Goal: Information Seeking & Learning: Learn about a topic

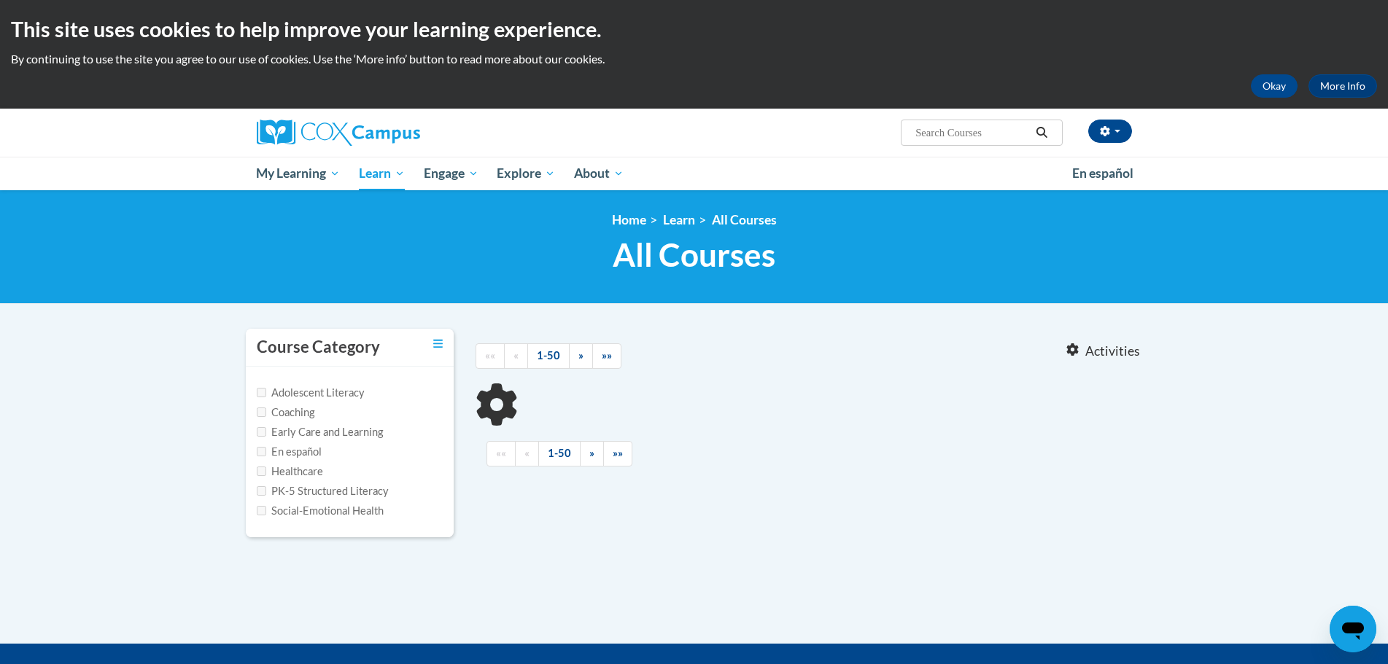
click at [979, 525] on div "Course Category Adolescent Literacy Coaching Early Care and Learning En español…" at bounding box center [694, 442] width 919 height 228
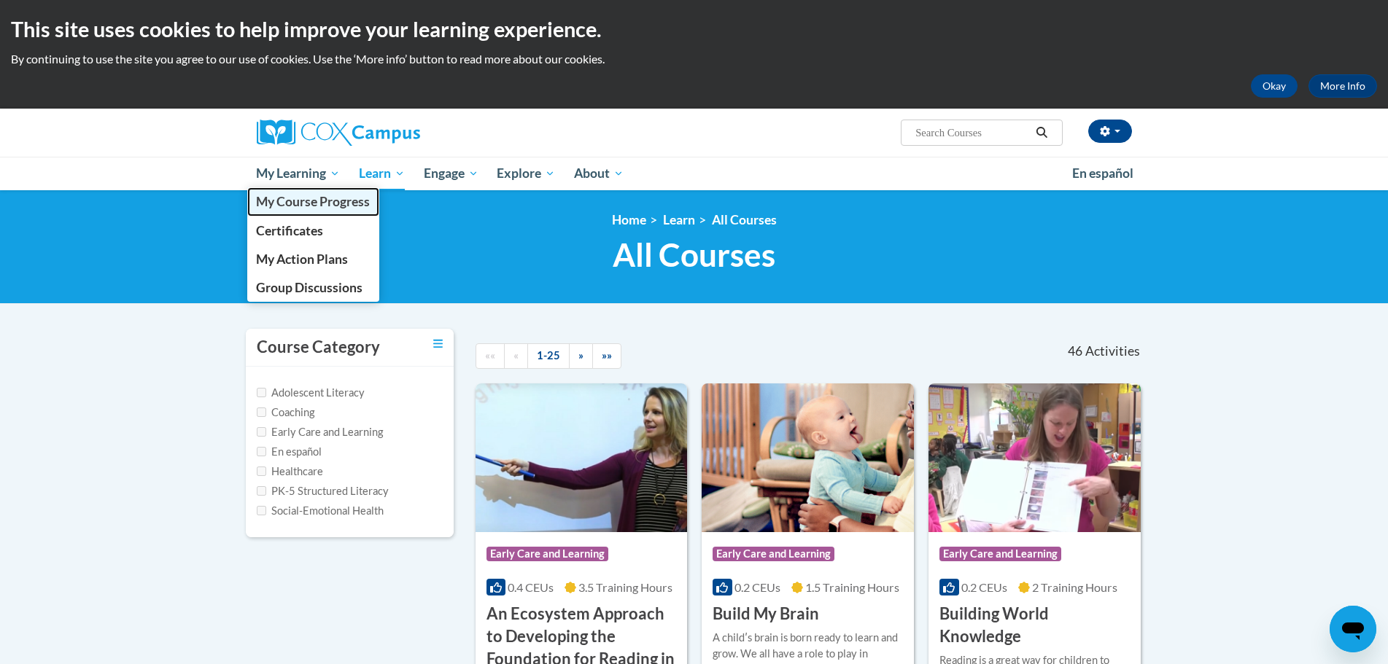
click at [313, 192] on link "My Course Progress" at bounding box center [313, 201] width 133 height 28
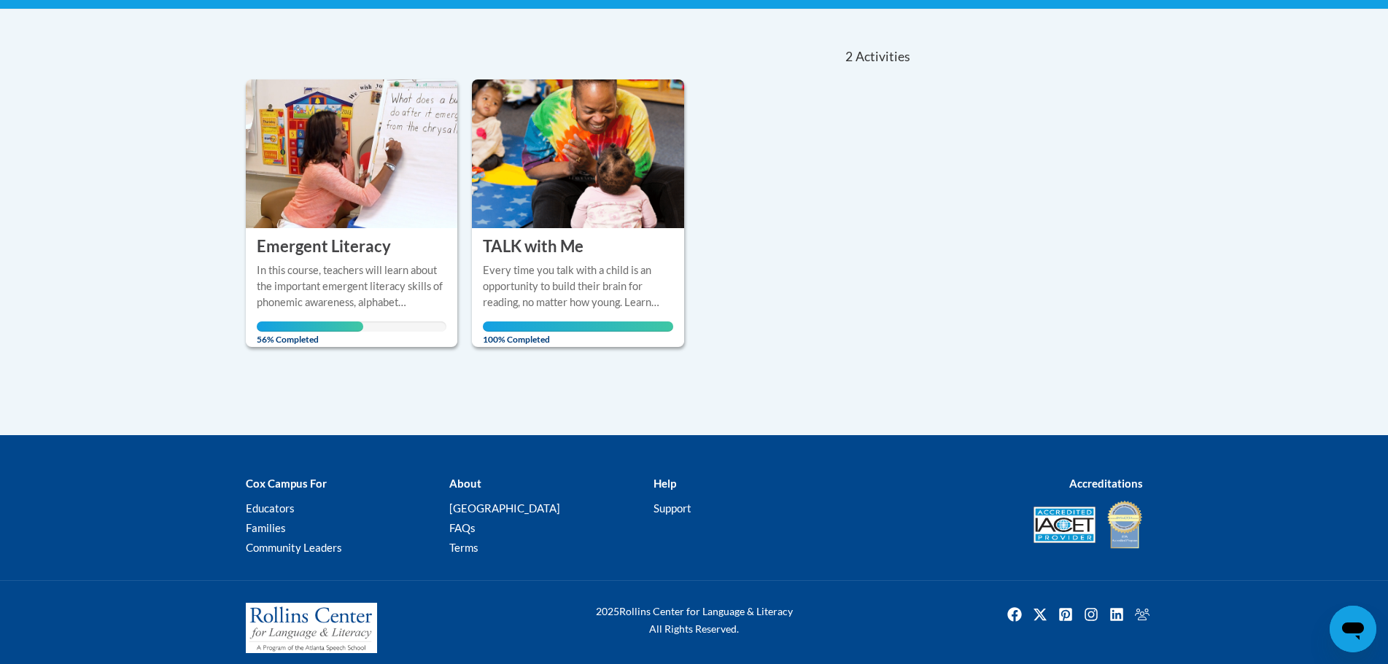
scroll to position [306, 0]
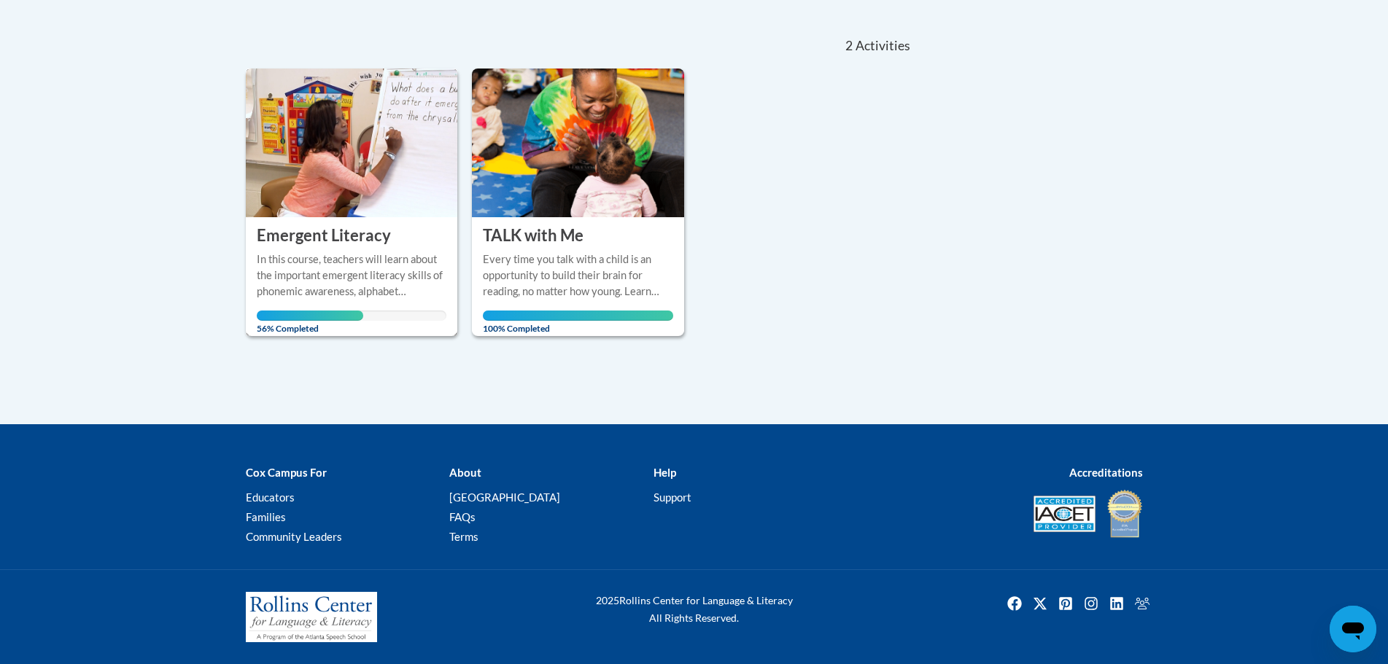
click at [336, 249] on div "More Info Open In this course, teachers will learn about the important emergent…" at bounding box center [352, 289] width 212 height 85
click at [325, 236] on h3 "Emergent Literacy" at bounding box center [324, 236] width 134 height 23
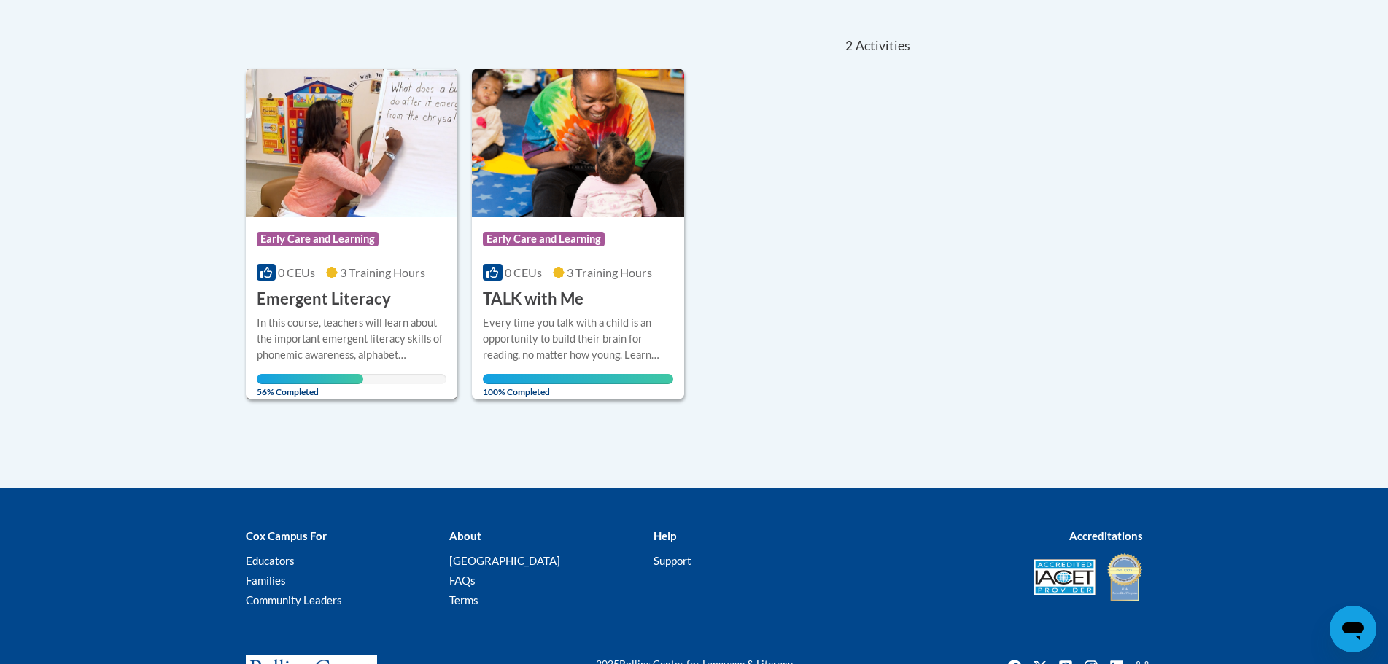
click at [328, 375] on span "56% Completed" at bounding box center [310, 385] width 106 height 23
click at [345, 158] on img at bounding box center [352, 143] width 212 height 149
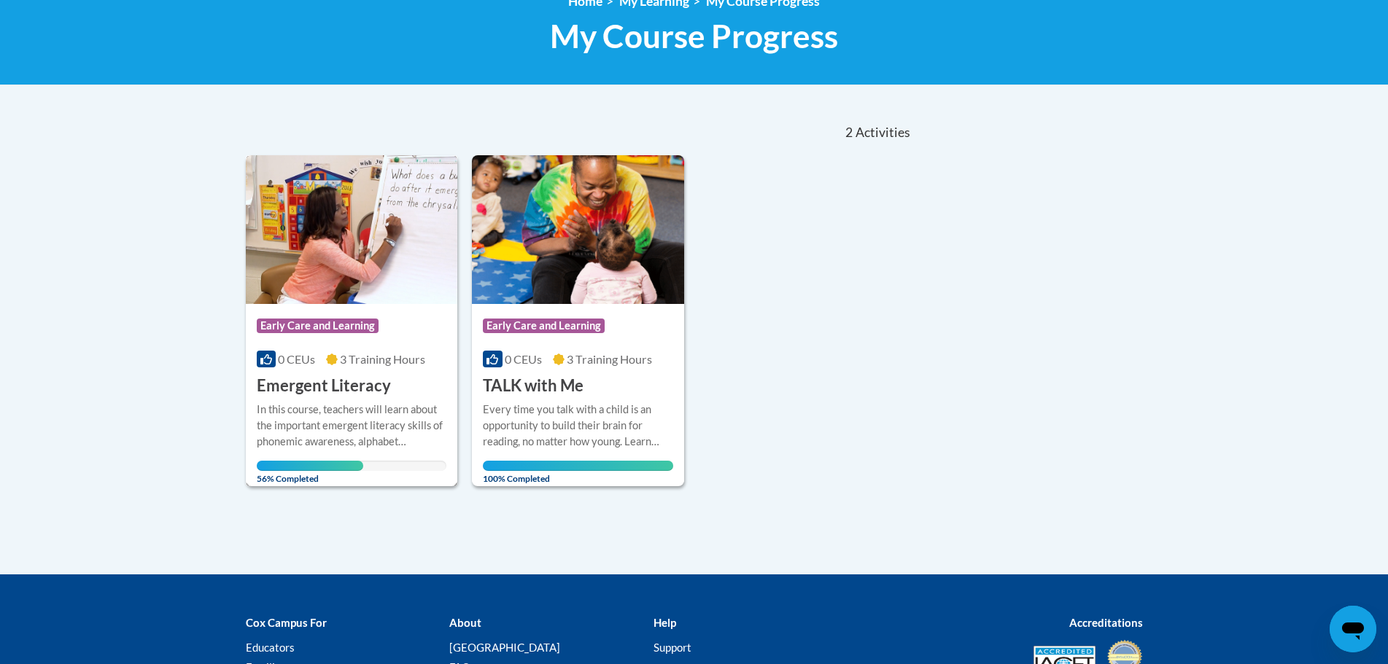
scroll to position [73, 0]
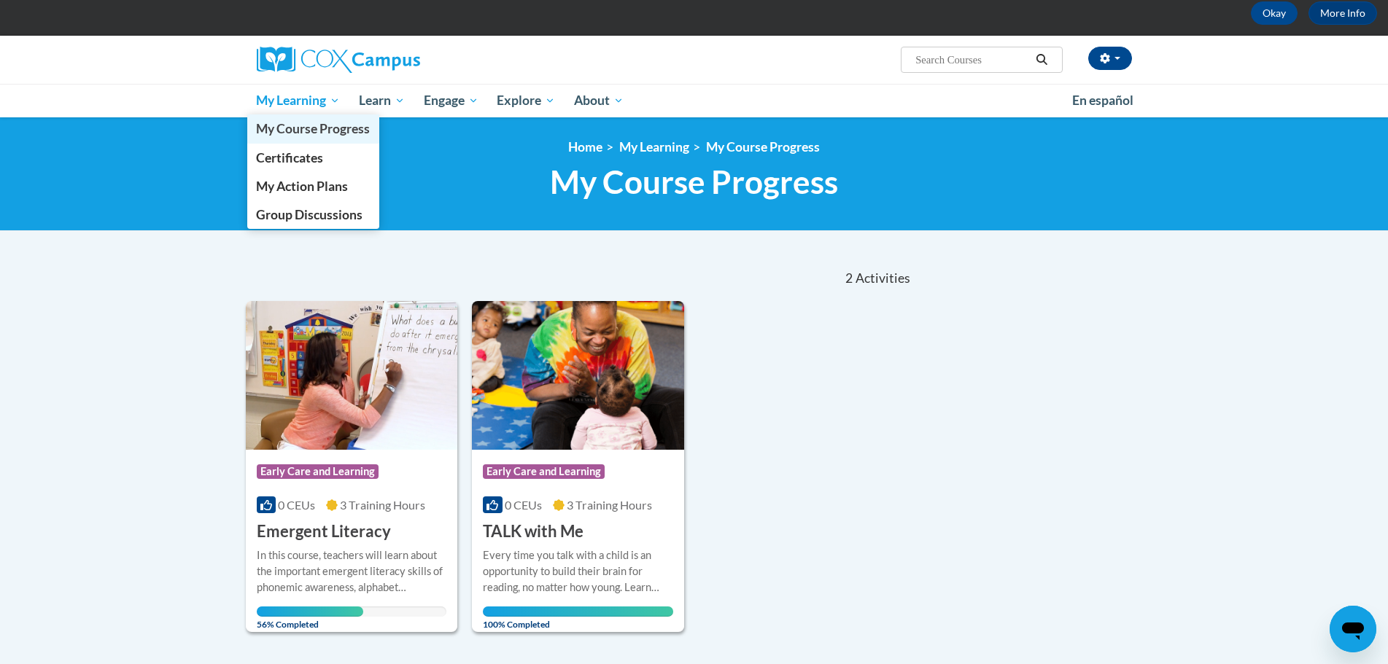
click at [285, 131] on span "My Course Progress" at bounding box center [313, 128] width 114 height 15
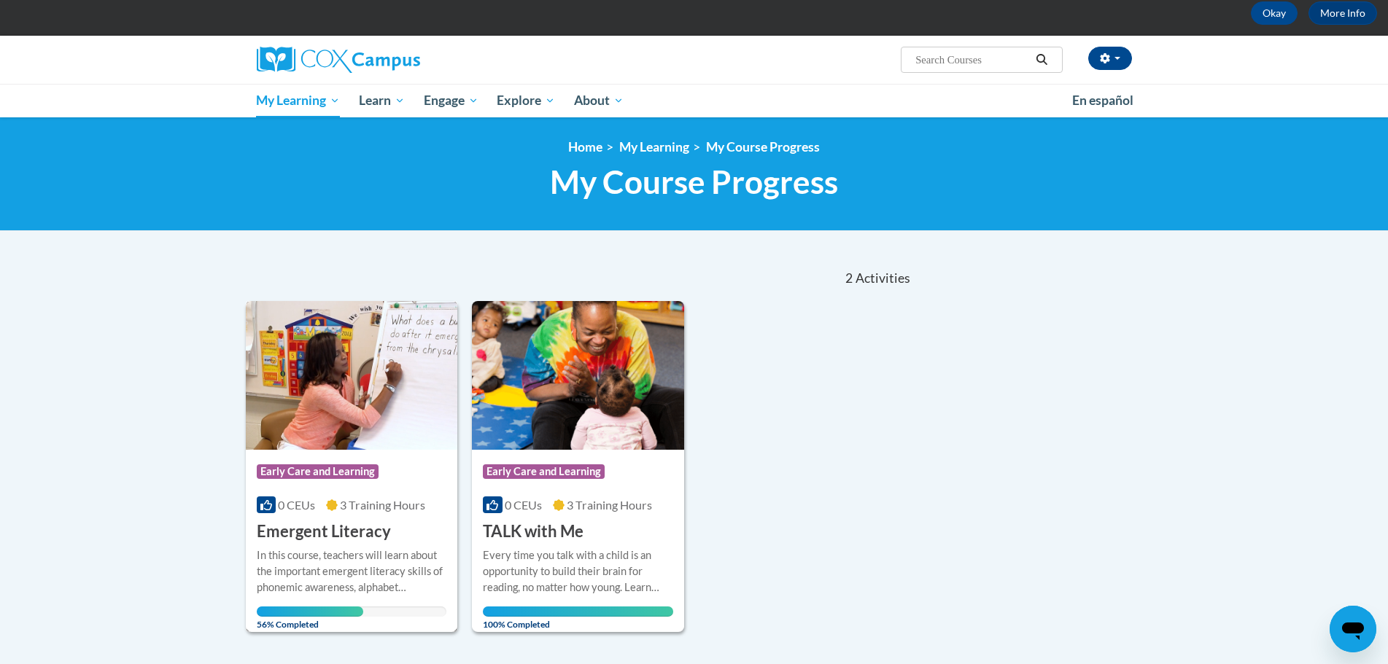
click at [375, 403] on img at bounding box center [352, 375] width 212 height 149
click at [401, 433] on img at bounding box center [352, 375] width 212 height 149
click at [335, 610] on span "56% Completed" at bounding box center [310, 618] width 106 height 23
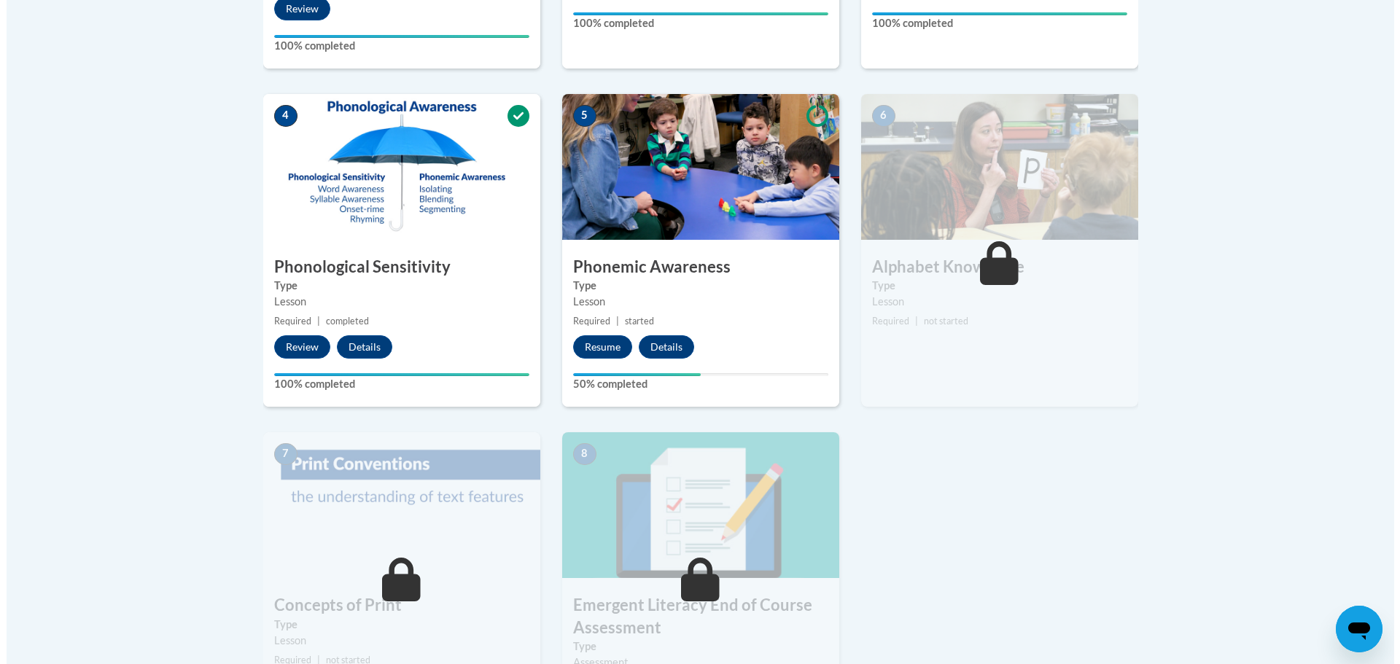
scroll to position [742, 0]
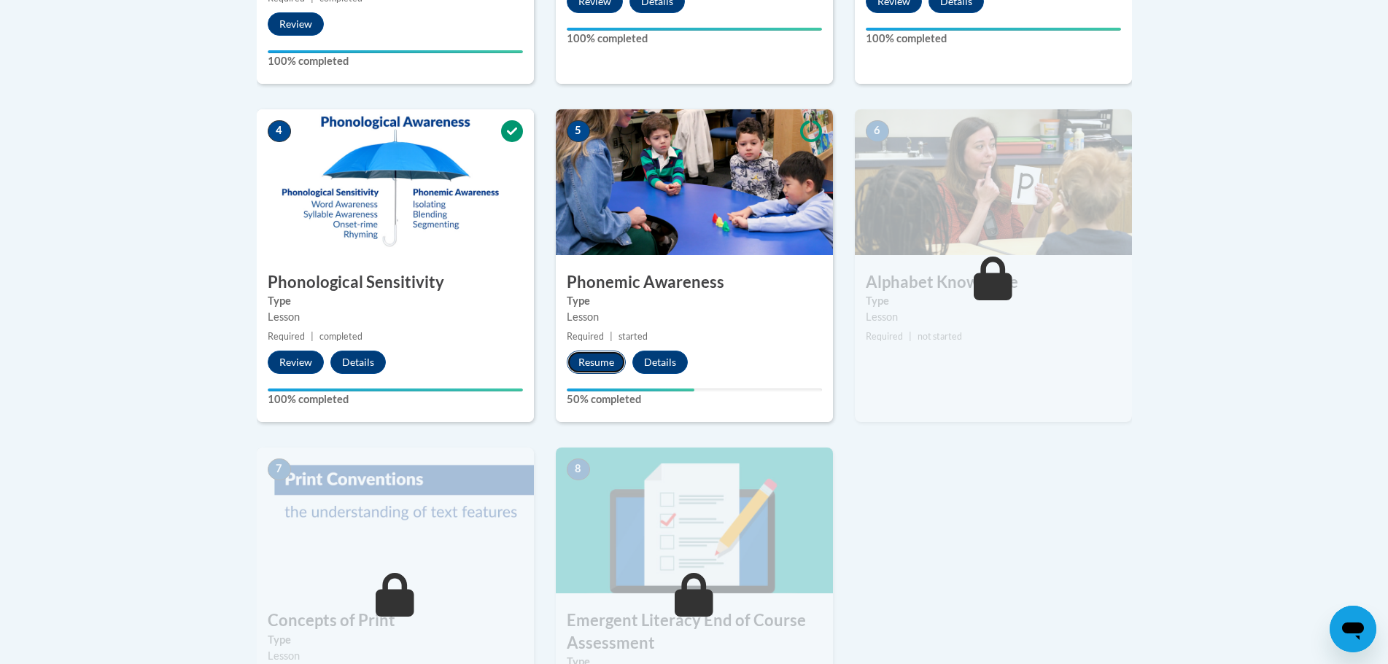
click at [604, 359] on button "Resume" at bounding box center [596, 362] width 59 height 23
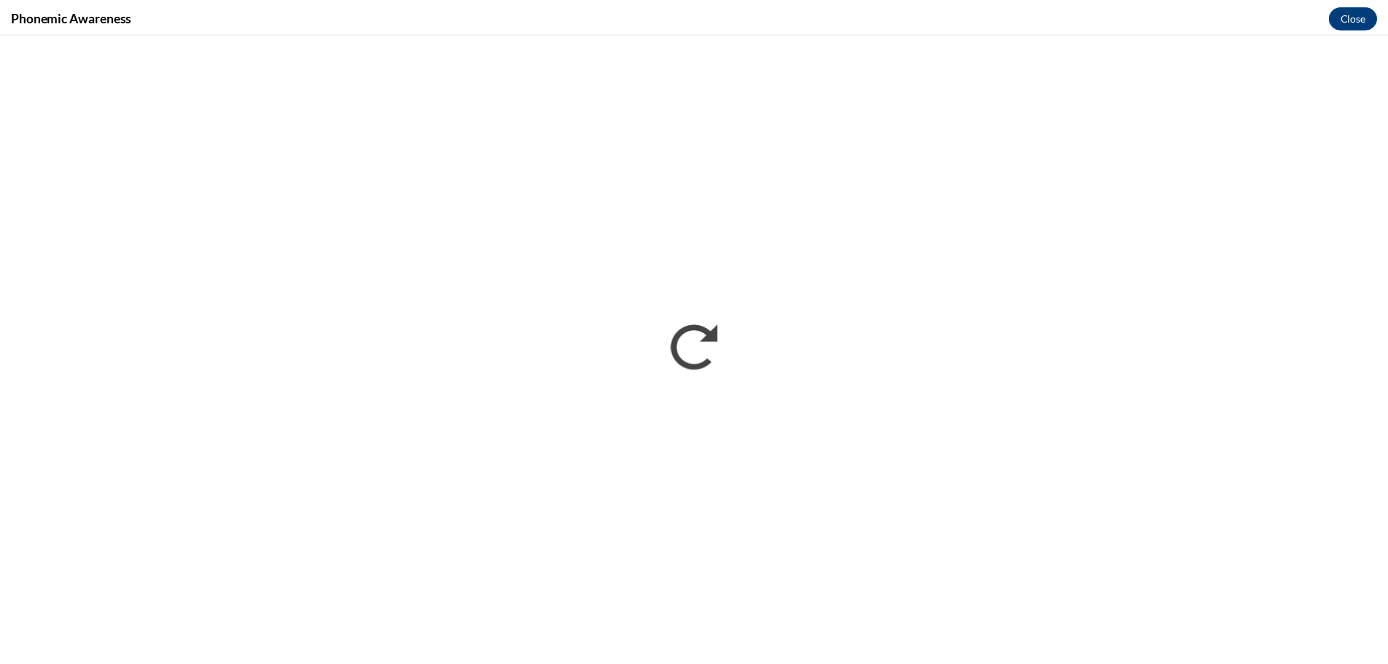
scroll to position [0, 0]
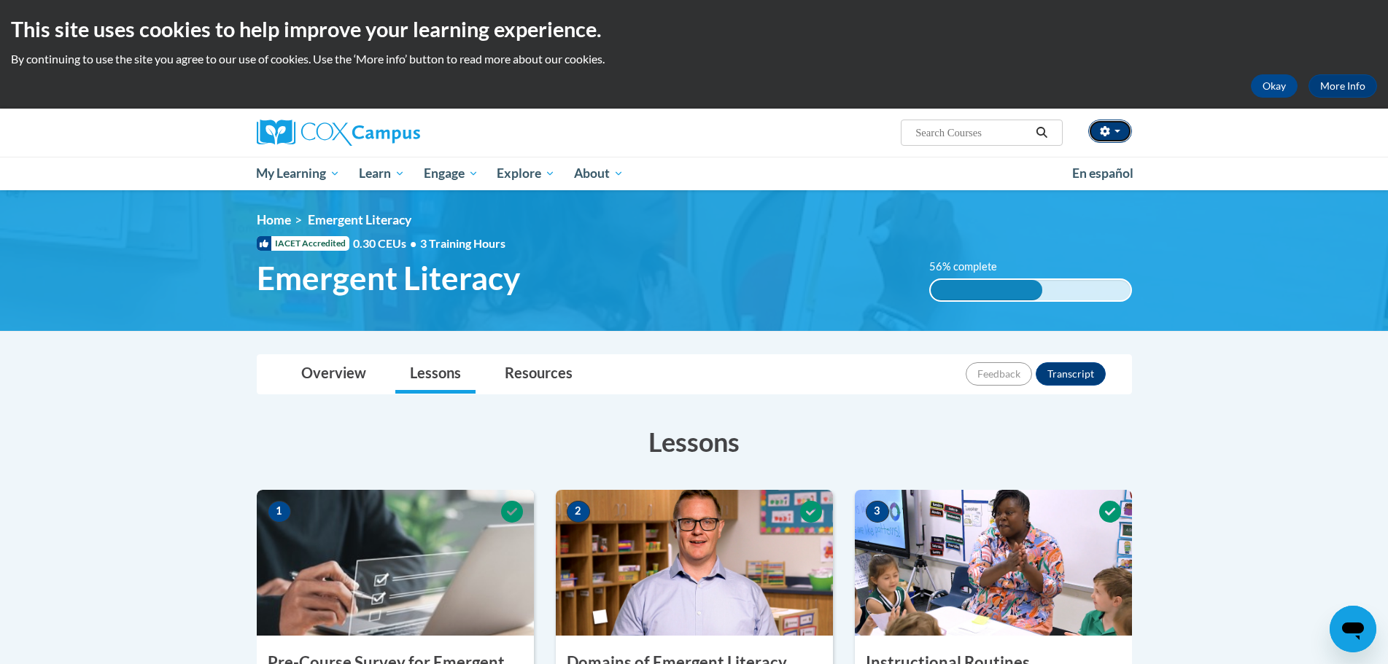
click at [1100, 128] on icon "button" at bounding box center [1105, 131] width 10 height 10
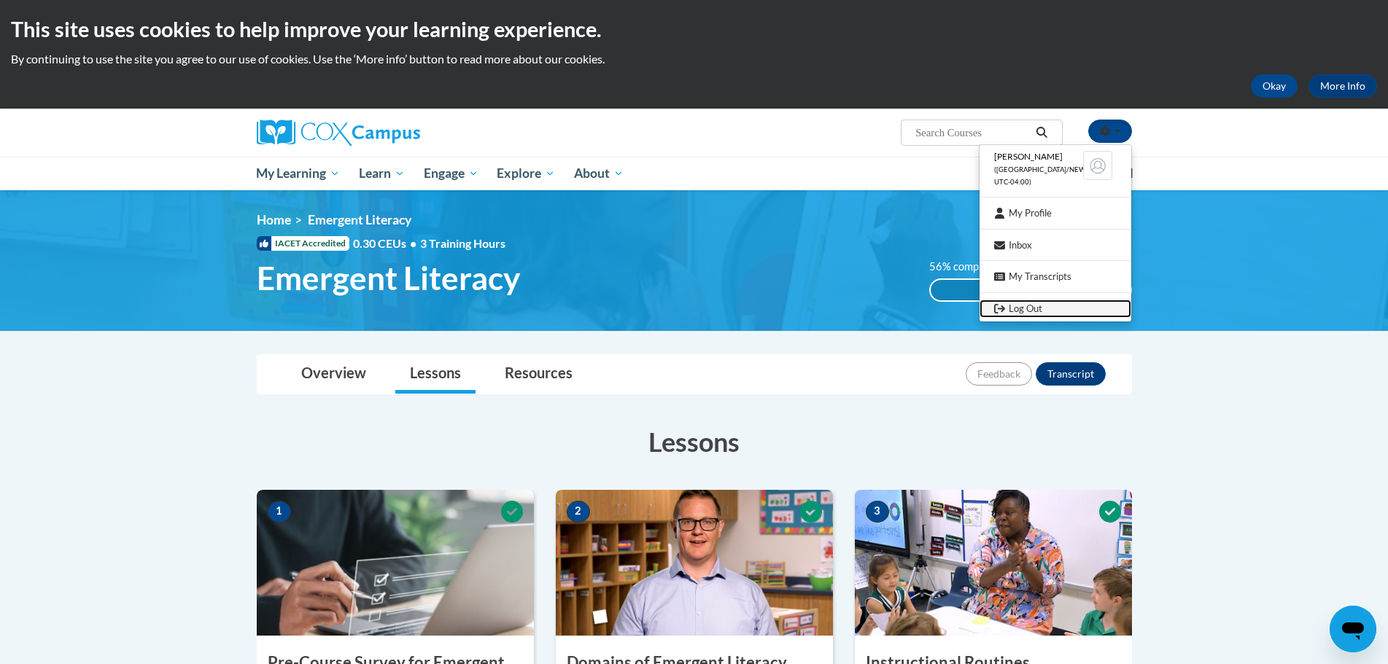
click at [1050, 313] on link "Log Out" at bounding box center [1055, 309] width 152 height 18
